Goal: Task Accomplishment & Management: Complete application form

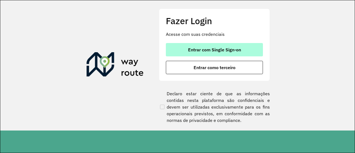
click at [215, 51] on span "Entrar com Single Sign-on" at bounding box center [214, 49] width 53 height 4
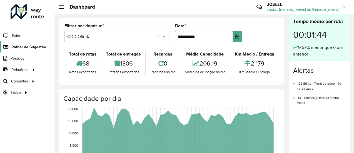
click at [33, 46] on span "Painel de Sugestão" at bounding box center [28, 47] width 35 height 6
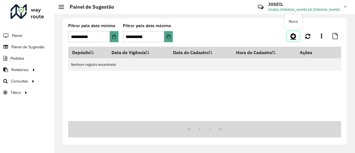
click at [294, 36] on icon at bounding box center [294, 36] width 6 height 7
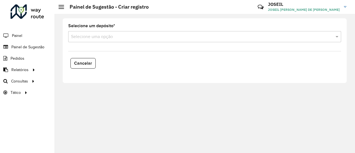
click at [121, 36] on input "text" at bounding box center [199, 37] width 257 height 7
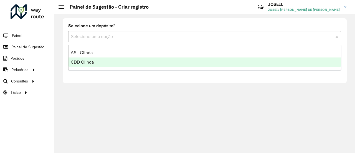
click at [99, 61] on div "CDD Olinda" at bounding box center [205, 61] width 273 height 9
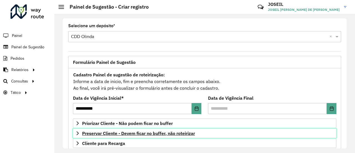
click at [129, 134] on span "Preservar Cliente - Devem ficar no buffer, não roteirizar" at bounding box center [138, 133] width 113 height 4
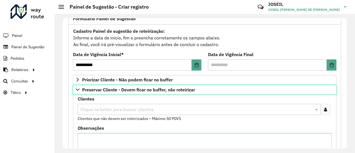
scroll to position [56, 0]
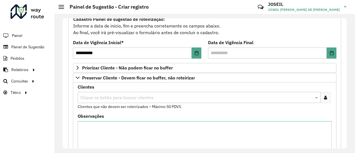
click at [94, 98] on input "text" at bounding box center [196, 97] width 235 height 7
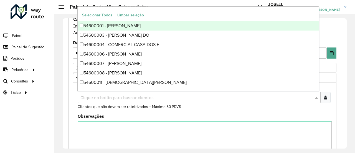
paste input "*****"
type input "*****"
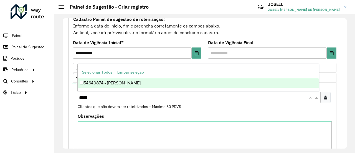
click at [99, 82] on div "54640874 - [PERSON_NAME]" at bounding box center [198, 82] width 241 height 9
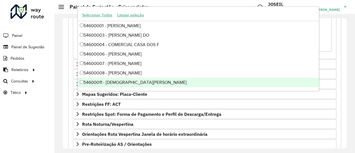
scroll to position [213, 0]
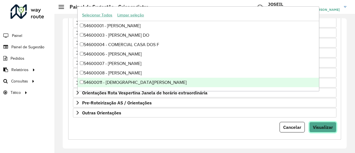
click at [310, 122] on button "Visualizar" at bounding box center [323, 127] width 27 height 11
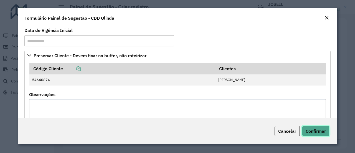
click at [312, 130] on span "Confirmar" at bounding box center [316, 131] width 20 height 6
